Goal: Task Accomplishment & Management: Use online tool/utility

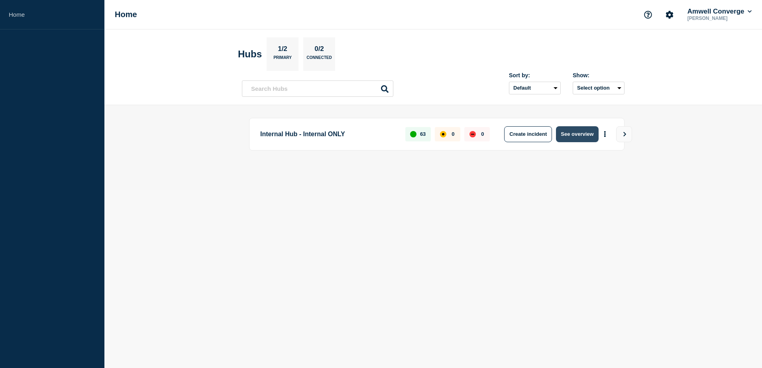
click at [595, 130] on button "See overview" at bounding box center [577, 134] width 42 height 16
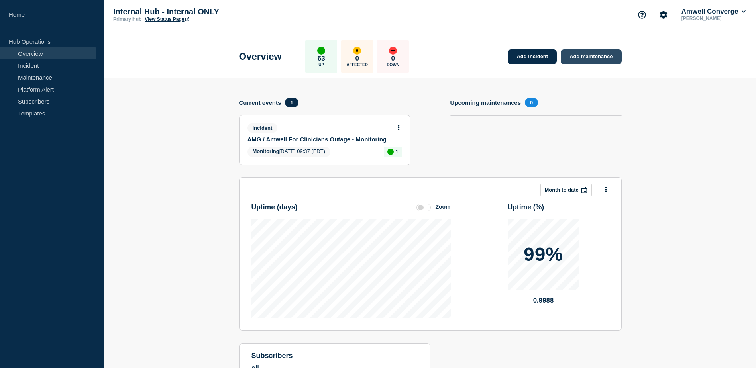
click at [582, 57] on link "Add maintenance" at bounding box center [591, 56] width 61 height 15
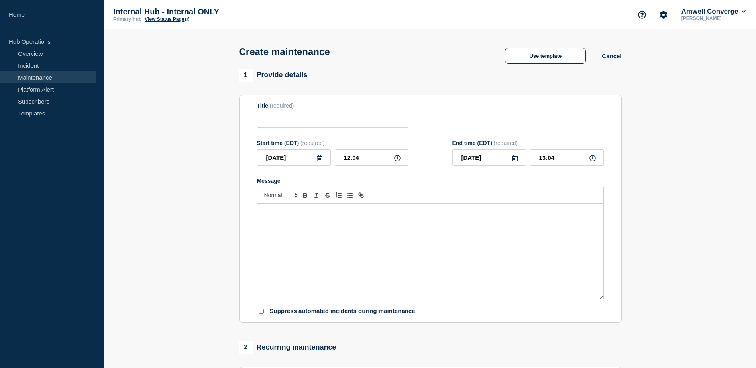
click at [305, 237] on div "Message" at bounding box center [431, 252] width 346 height 96
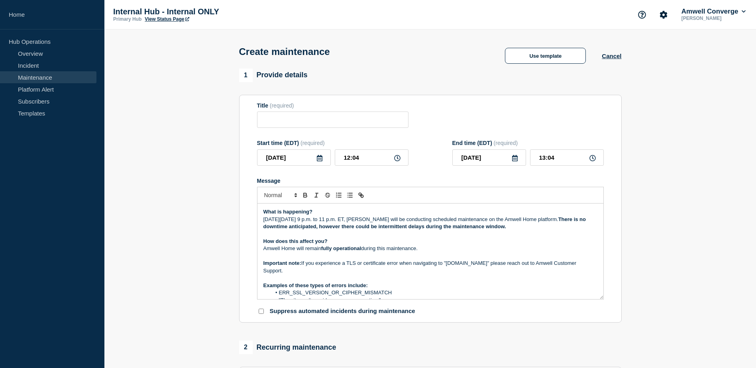
scroll to position [26, 0]
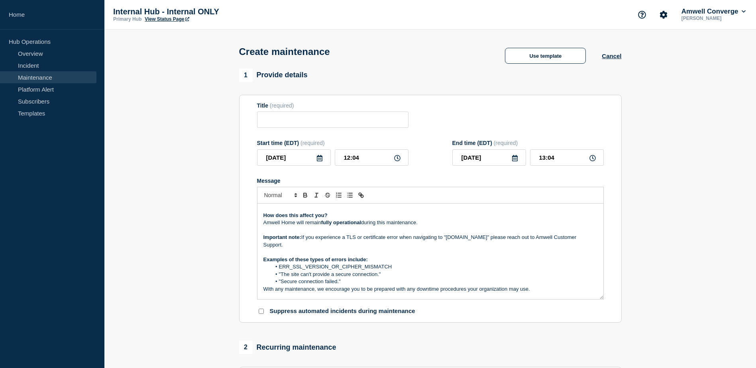
drag, startPoint x: 604, startPoint y: 243, endPoint x: 602, endPoint y: 256, distance: 13.3
click at [602, 256] on div "What is happening? [DATE][DATE] 9 p.m. to 11 p.m. ET, [PERSON_NAME] will be con…" at bounding box center [430, 252] width 347 height 96
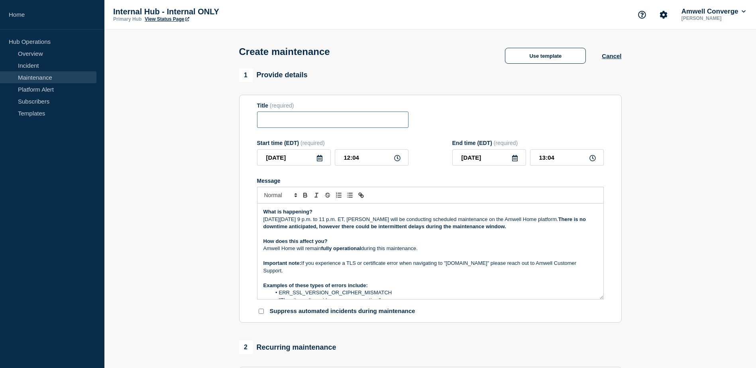
click at [272, 125] on input "Title" at bounding box center [333, 120] width 152 height 16
click at [324, 122] on input "Title" at bounding box center [333, 120] width 152 height 16
paste input "Scheduled Maintenance for Amwell Home [DATE][DATE]"
type input "Scheduled Maintenance for Amwell Home [DATE][DATE]"
